Goal: Register for event/course

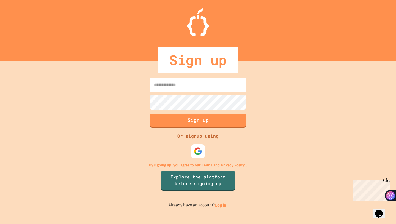
click at [199, 85] on input at bounding box center [198, 84] width 96 height 15
click at [214, 180] on link "Explore the platform before signing up" at bounding box center [198, 179] width 73 height 21
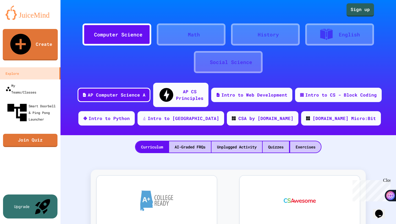
click at [123, 34] on div "Computer Science" at bounding box center [118, 34] width 48 height 7
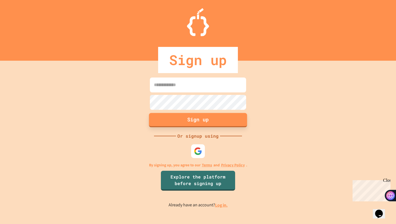
click at [203, 124] on button "Sign up" at bounding box center [198, 120] width 98 height 14
click at [196, 88] on input at bounding box center [198, 84] width 96 height 15
type input "**********"
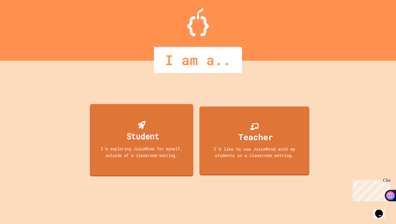
click at [140, 144] on div "Student I'm exploring JuiceMind for myself, outside of a classroom setting." at bounding box center [142, 140] width 104 height 72
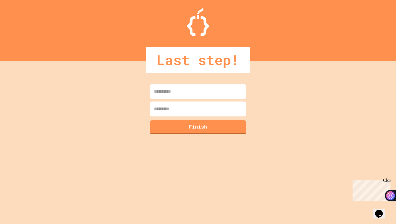
click at [188, 96] on input at bounding box center [198, 91] width 96 height 15
click at [202, 95] on input at bounding box center [198, 91] width 96 height 15
type input "*******"
click at [203, 112] on input at bounding box center [198, 108] width 96 height 15
type input "*****"
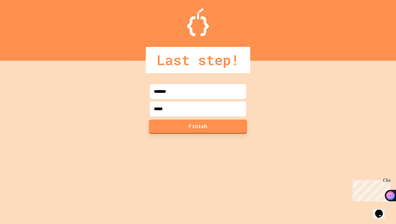
click at [185, 129] on button "Finish" at bounding box center [198, 126] width 98 height 14
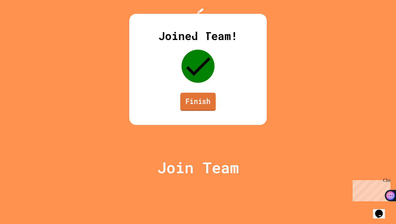
click at [190, 111] on link "Finish" at bounding box center [198, 101] width 36 height 18
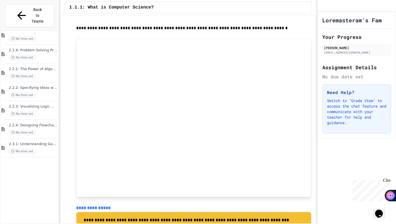
scroll to position [207, 0]
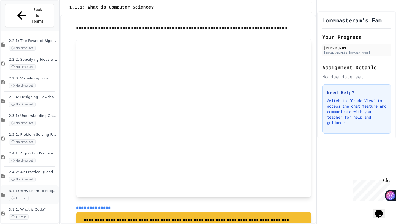
click at [28, 185] on div "3.1.1: Why Learn to Program? 15 min" at bounding box center [30, 194] width 58 height 19
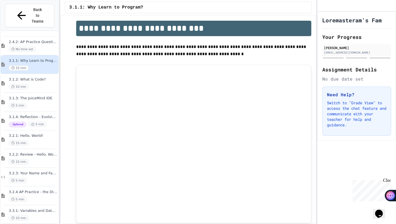
scroll to position [77, 0]
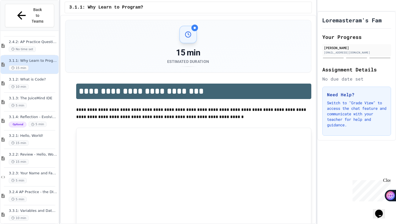
scroll to position [77, 0]
